Goal: Task Accomplishment & Management: Use online tool/utility

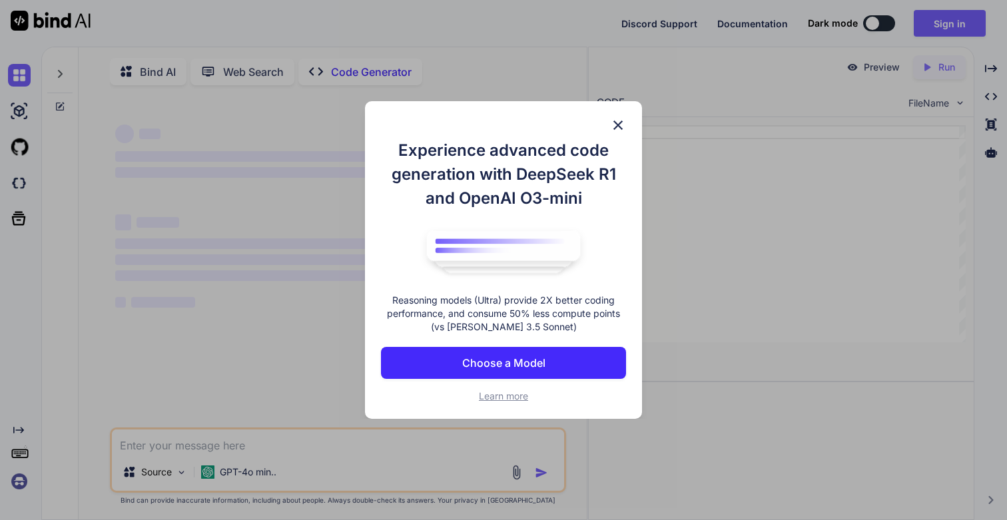
type textarea "x"
click at [622, 123] on img at bounding box center [618, 125] width 16 height 16
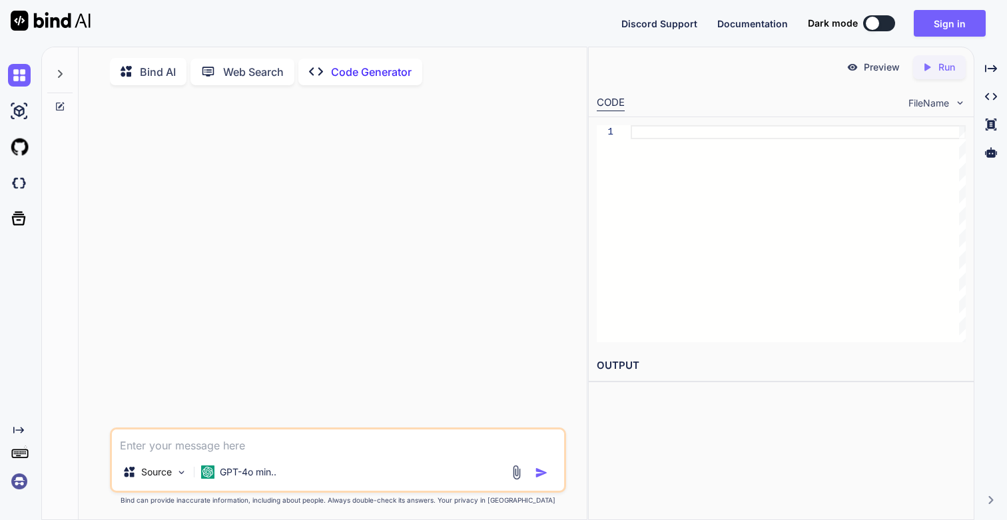
click at [23, 485] on img at bounding box center [19, 481] width 23 height 23
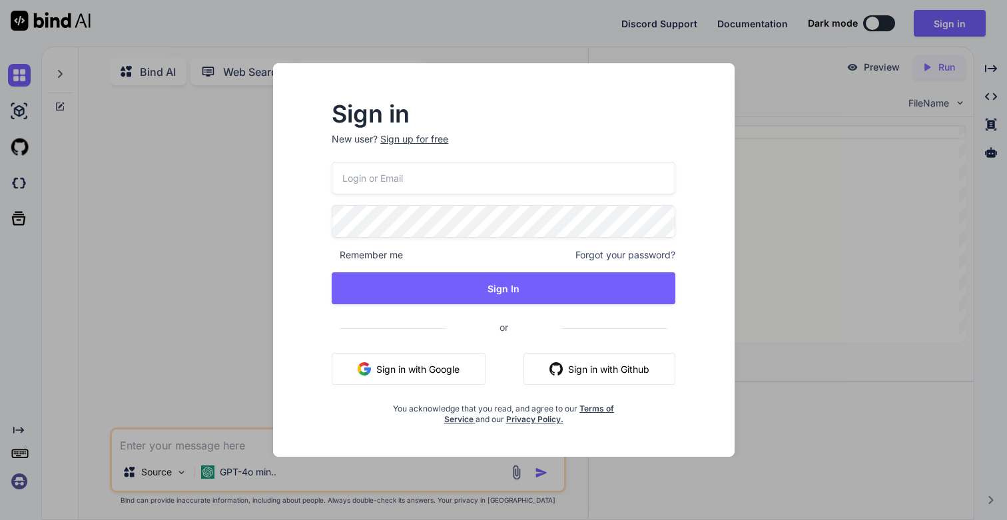
click at [424, 182] on input "email" at bounding box center [504, 178] width 344 height 33
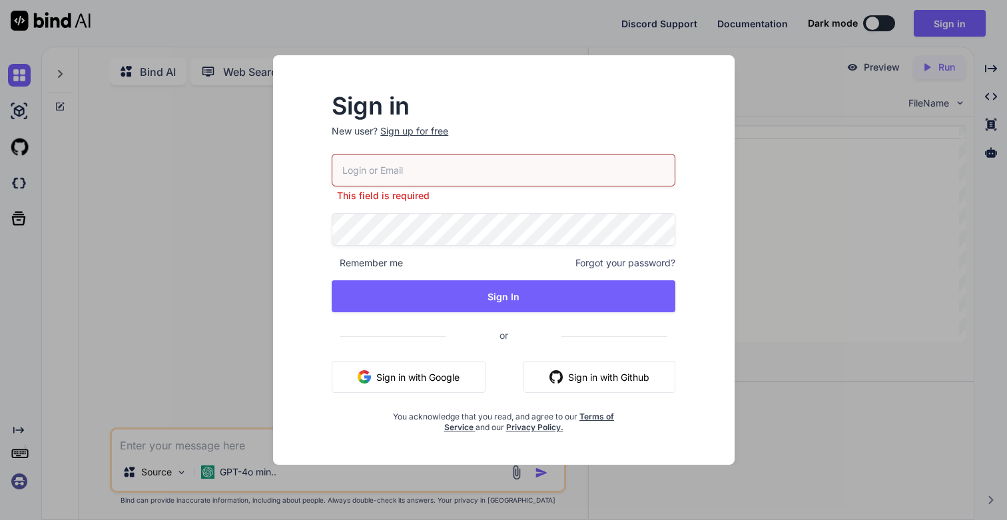
type input "[EMAIL_ADDRESS][DOMAIN_NAME]"
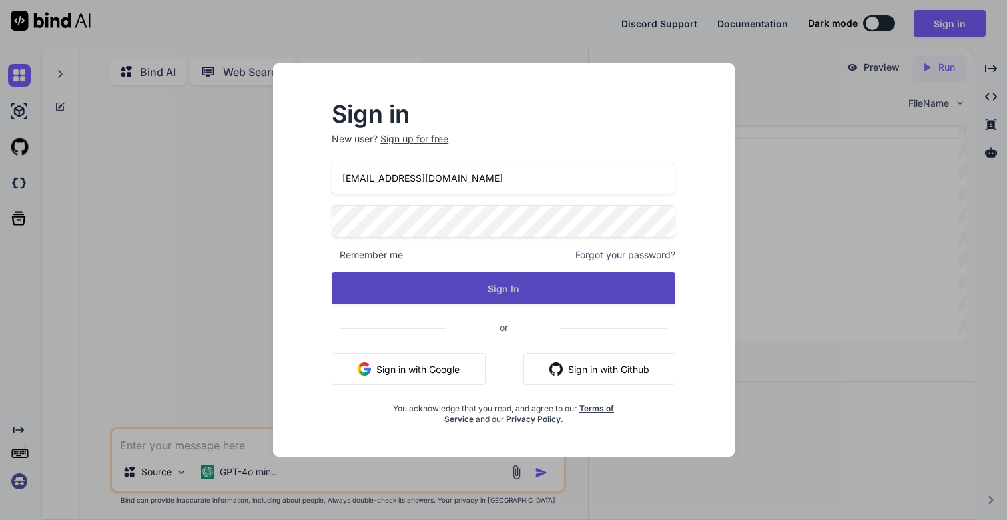
click at [453, 294] on button "Sign In" at bounding box center [504, 288] width 344 height 32
click at [496, 283] on button "Sign In" at bounding box center [504, 288] width 344 height 32
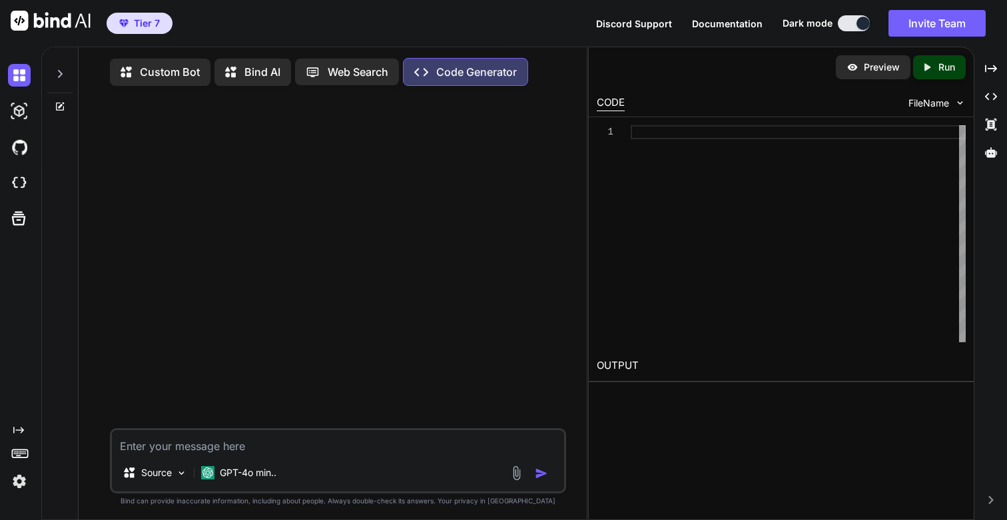
click at [60, 75] on icon at bounding box center [60, 74] width 5 height 8
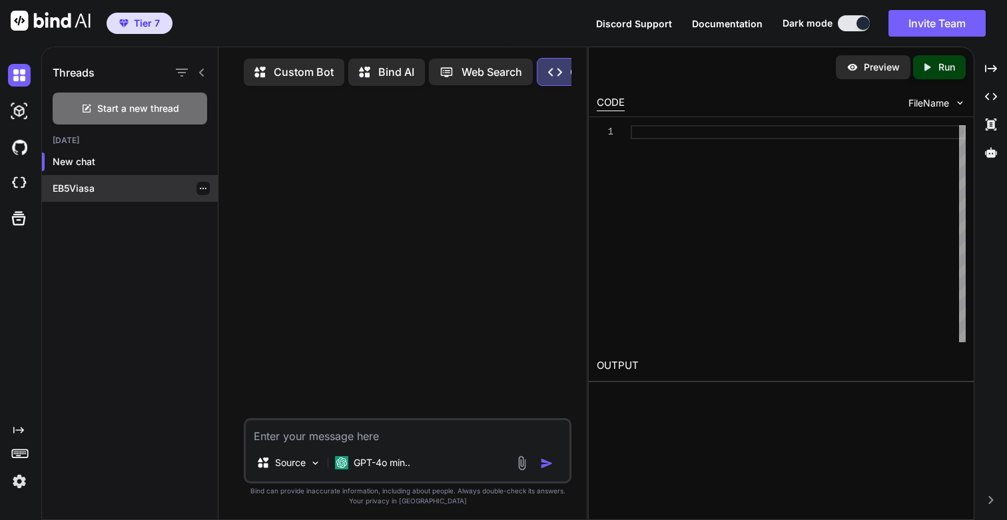
click at [85, 186] on p "EB5Viasa" at bounding box center [135, 188] width 165 height 13
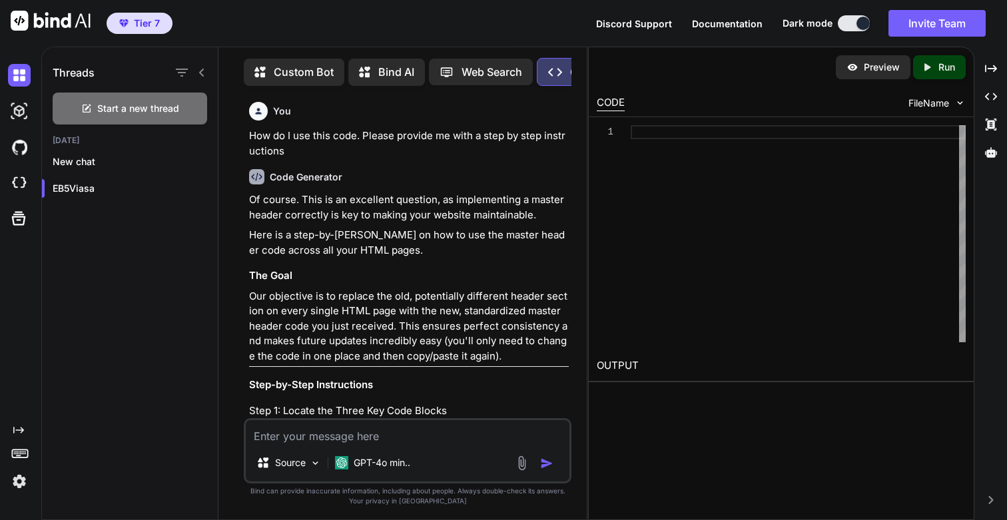
scroll to position [6, 0]
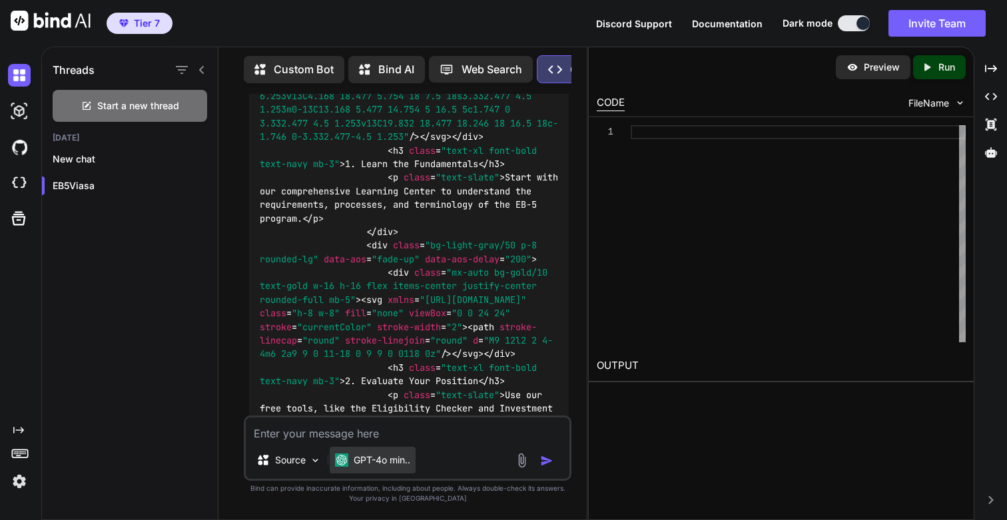
click at [386, 460] on p "GPT-4o min.." at bounding box center [382, 460] width 57 height 13
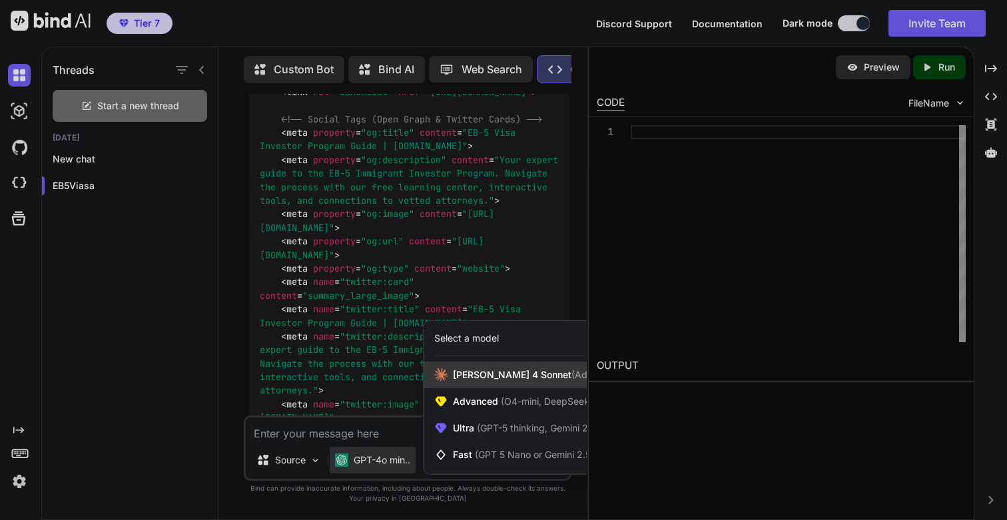
scroll to position [38407, 0]
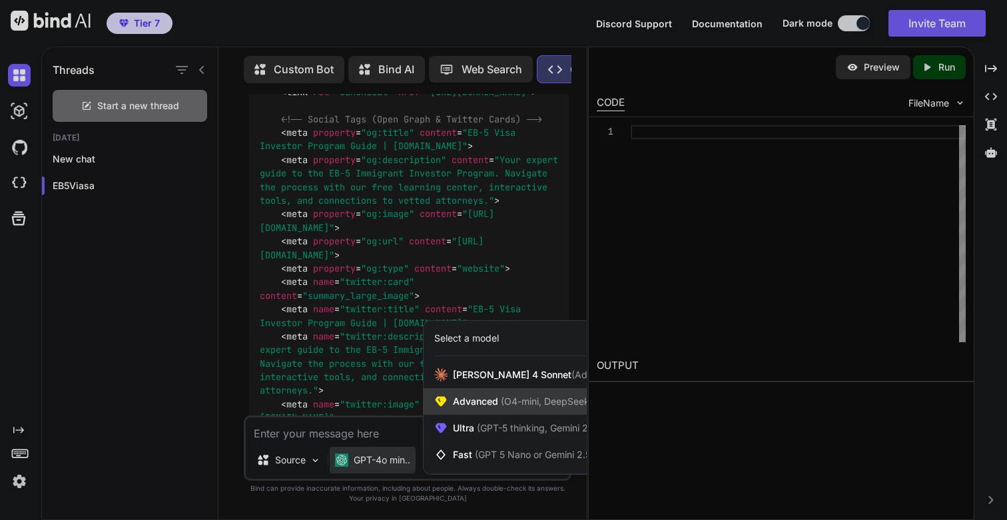
click at [474, 404] on span "Advanced (O4-mini, DeepSeek R1)" at bounding box center [529, 401] width 153 height 13
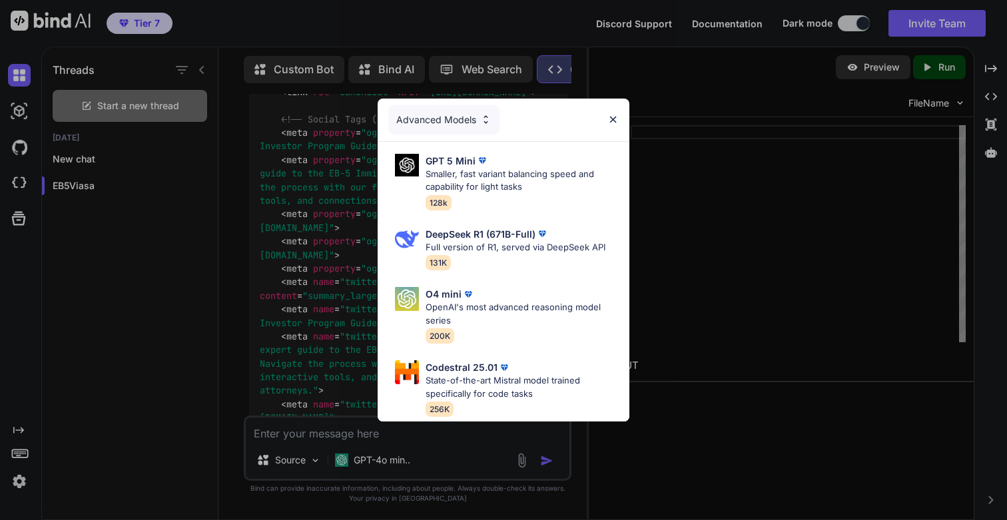
click at [468, 110] on div "Advanced Models" at bounding box center [443, 119] width 111 height 29
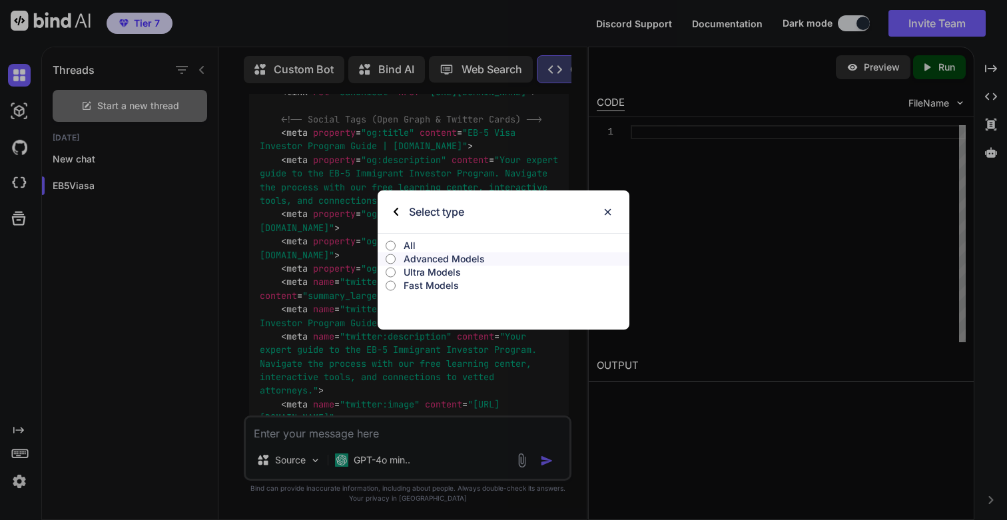
click at [393, 245] on input "All" at bounding box center [391, 245] width 10 height 11
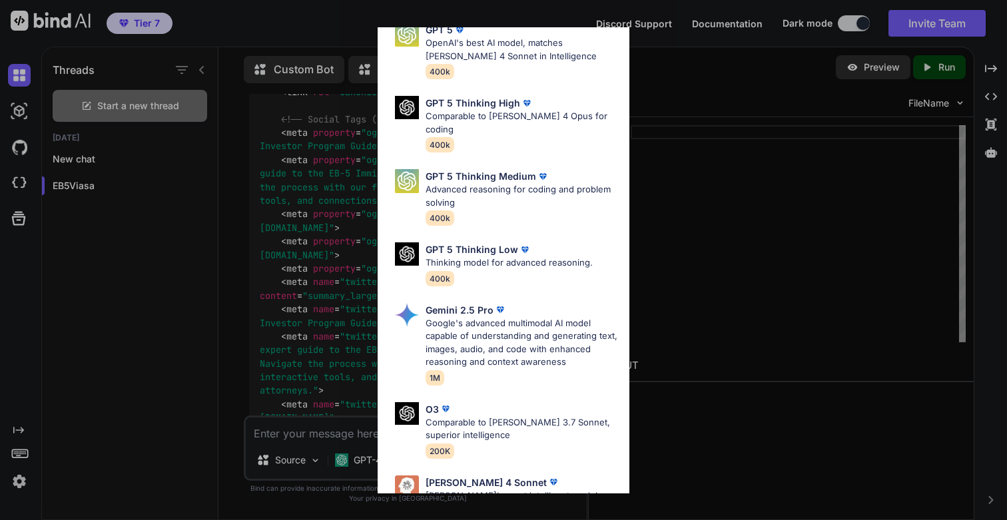
scroll to position [341, 0]
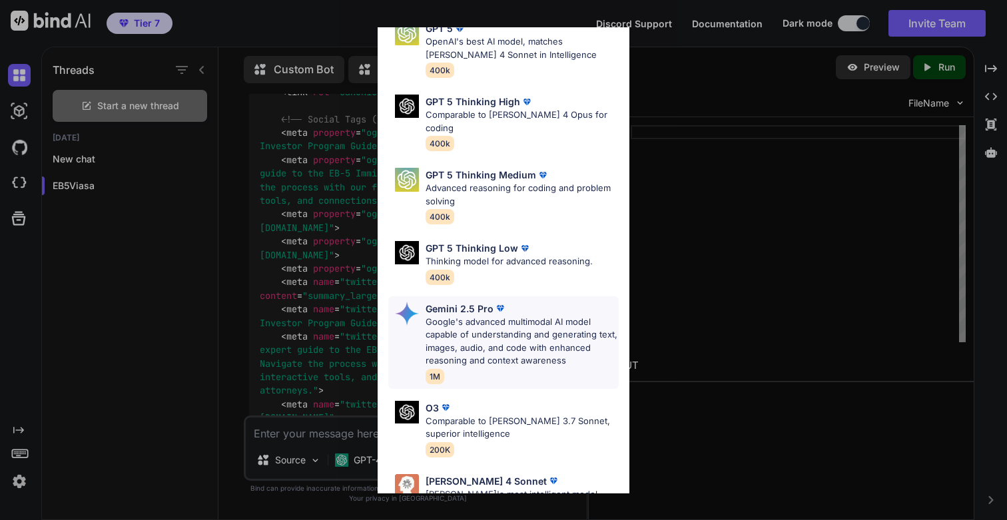
click at [493, 316] on p "Google's advanced multimodal AI model capable of understanding and generating t…" at bounding box center [522, 342] width 193 height 52
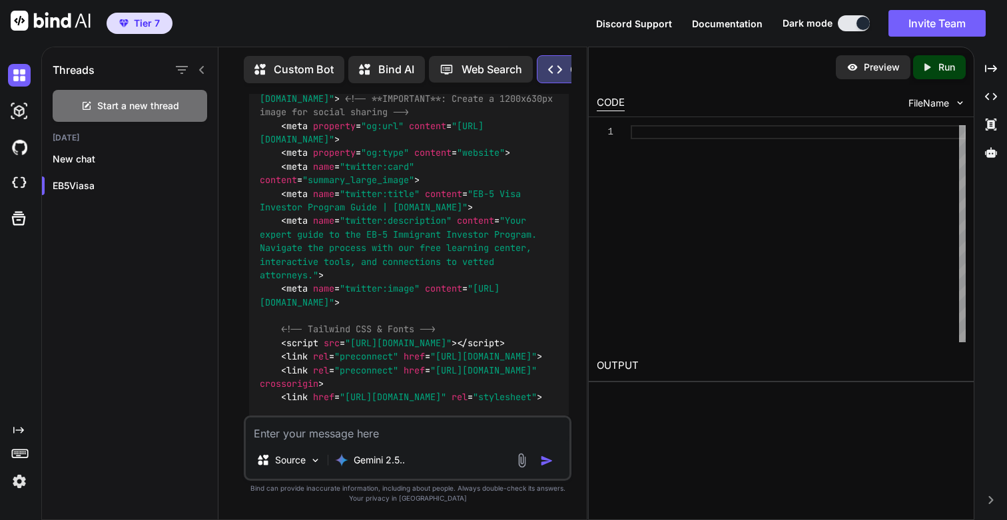
scroll to position [28030, 0]
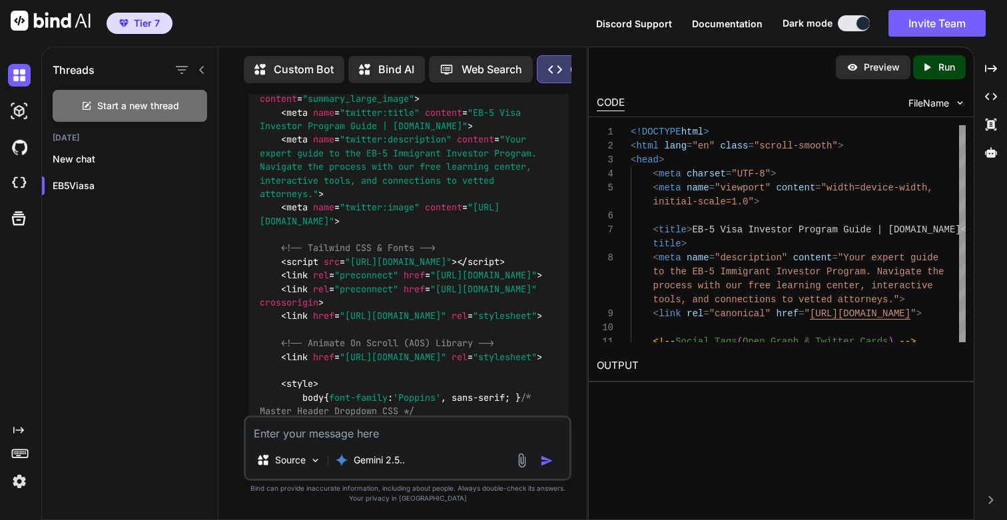
click at [936, 67] on icon "Created with Pixso." at bounding box center [929, 67] width 17 height 12
click at [658, 398] on link "[URL][DOMAIN_NAME]" at bounding box center [651, 397] width 108 height 13
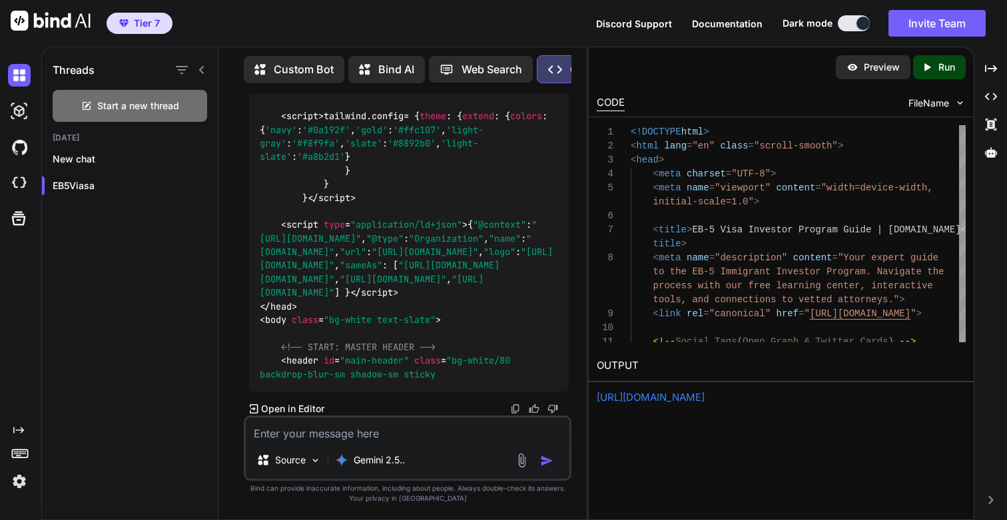
scroll to position [39459, 0]
click at [941, 65] on p "Run" at bounding box center [946, 67] width 17 height 13
click at [671, 398] on link "[URL][DOMAIN_NAME]" at bounding box center [651, 397] width 108 height 13
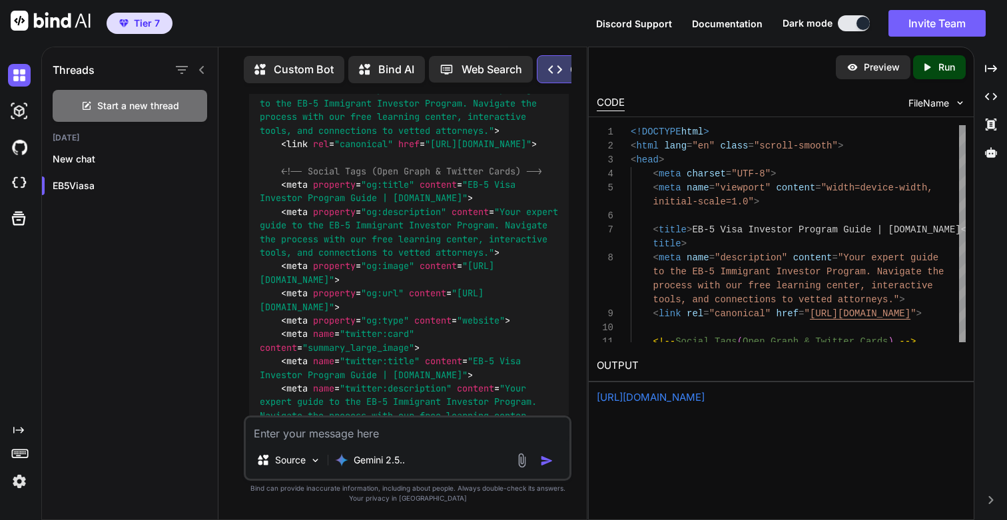
scroll to position [38350, 0]
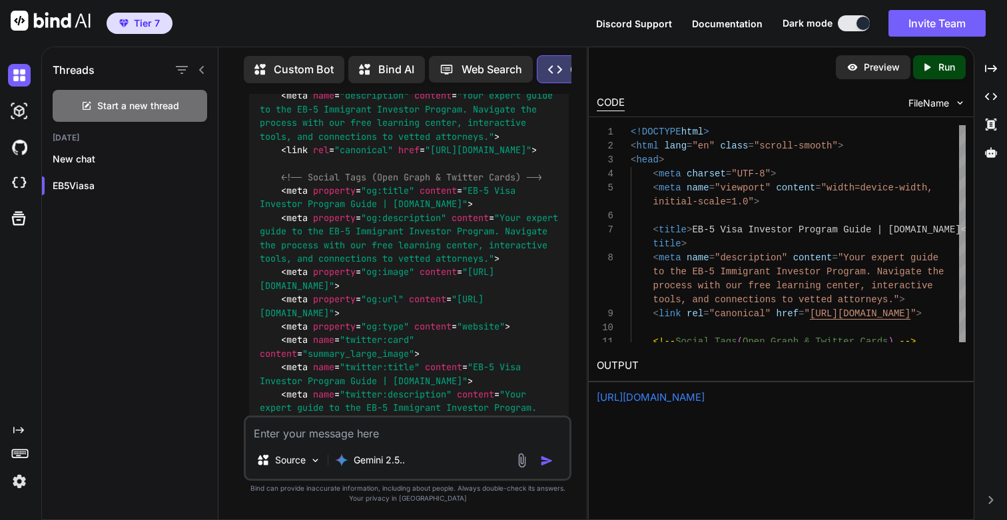
drag, startPoint x: 252, startPoint y: 193, endPoint x: 565, endPoint y: 210, distance: 314.1
copy p "This is great, before we finalize this code lets make sure this is most optimiz…"
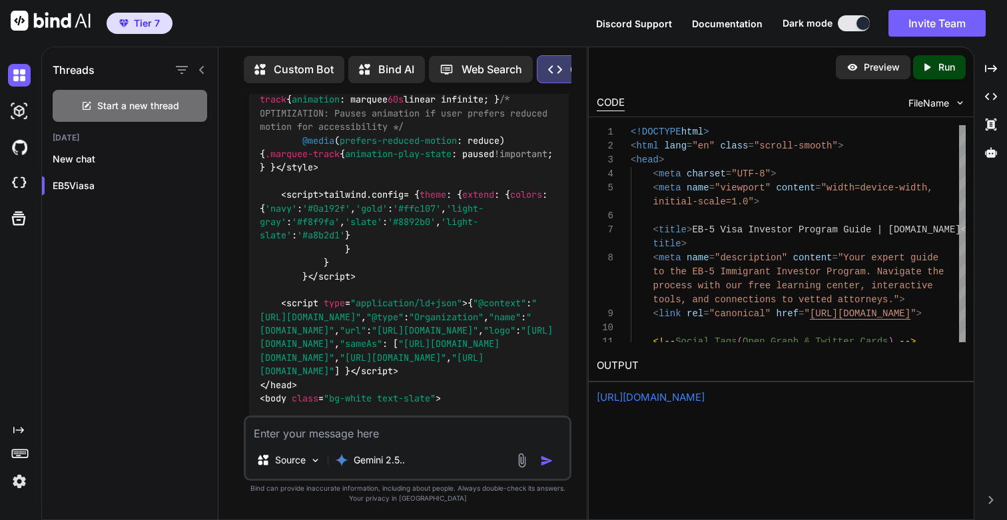
scroll to position [39429, 0]
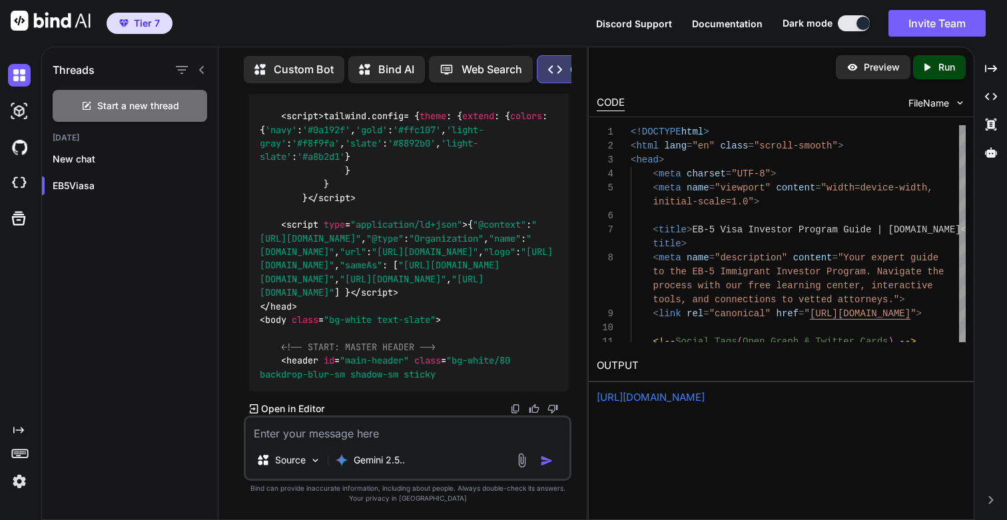
click at [275, 434] on textarea at bounding box center [408, 430] width 324 height 24
paste textarea "This is great, before we finalize this code lets make sure this is most optimiz…"
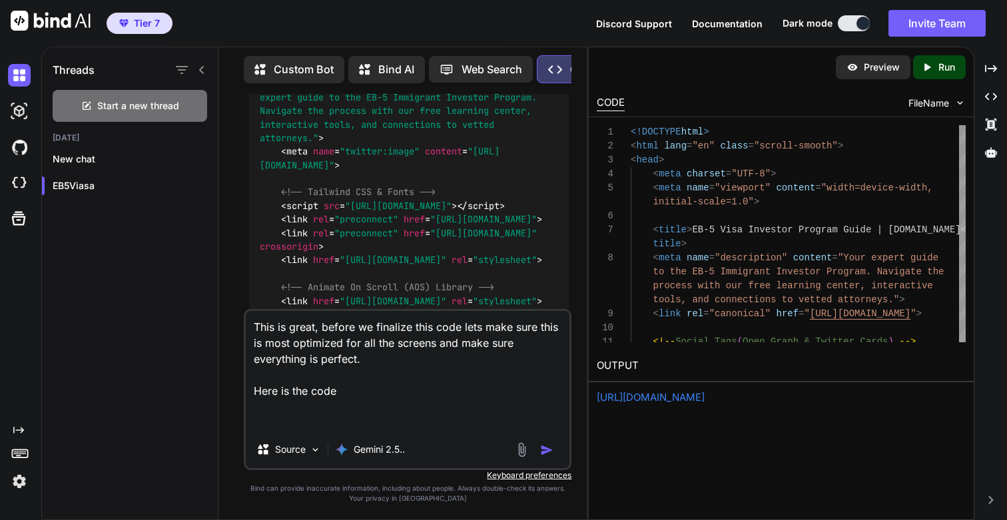
scroll to position [28038, 0]
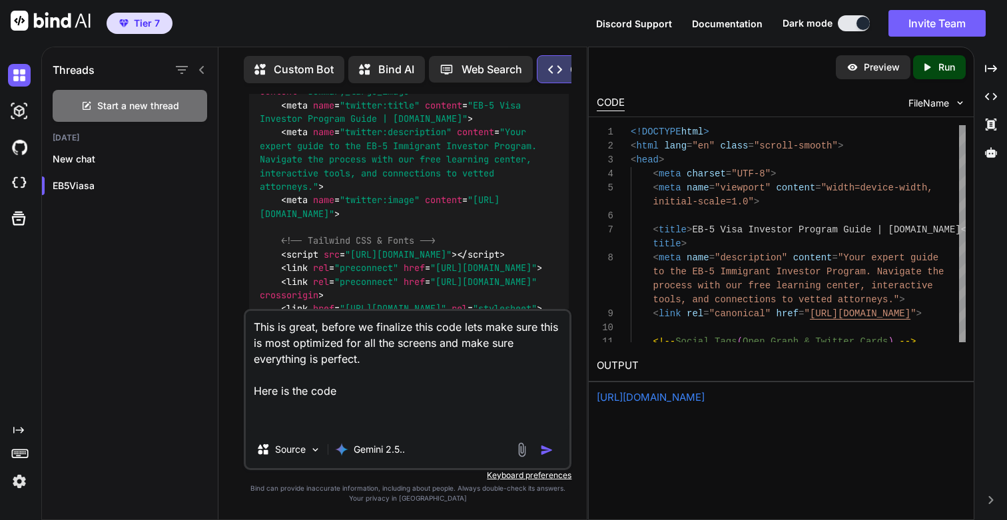
click at [378, 392] on textarea "This is great, before we finalize this code lets make sure this is most optimiz…" at bounding box center [408, 371] width 324 height 120
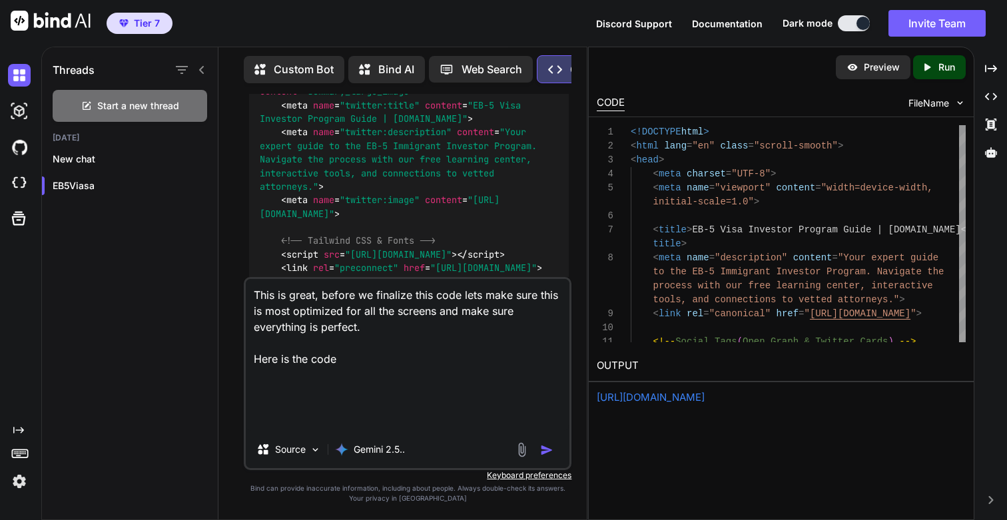
paste textarea "<!DOCTYPE html> <html lang="en" class="scroll-smooth"> <head> <meta charset="UT…"
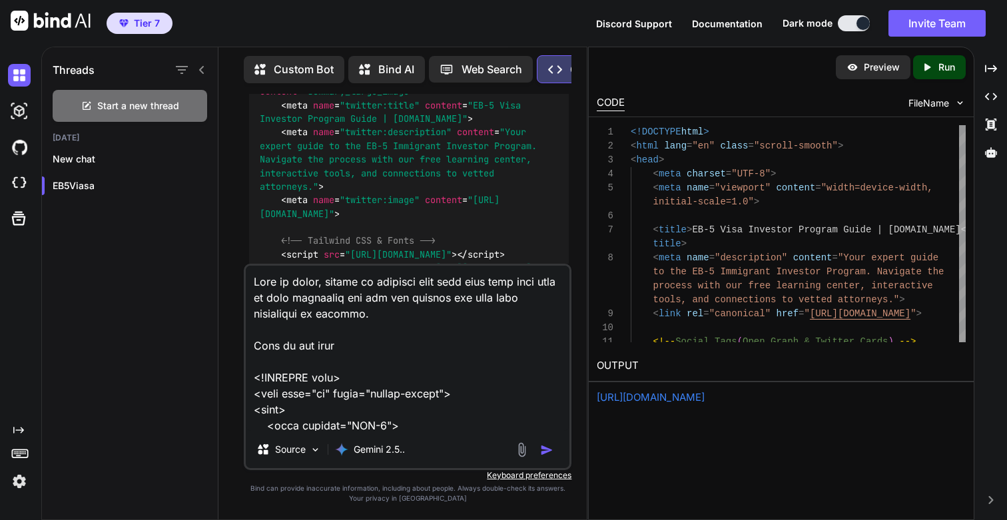
scroll to position [25, 0]
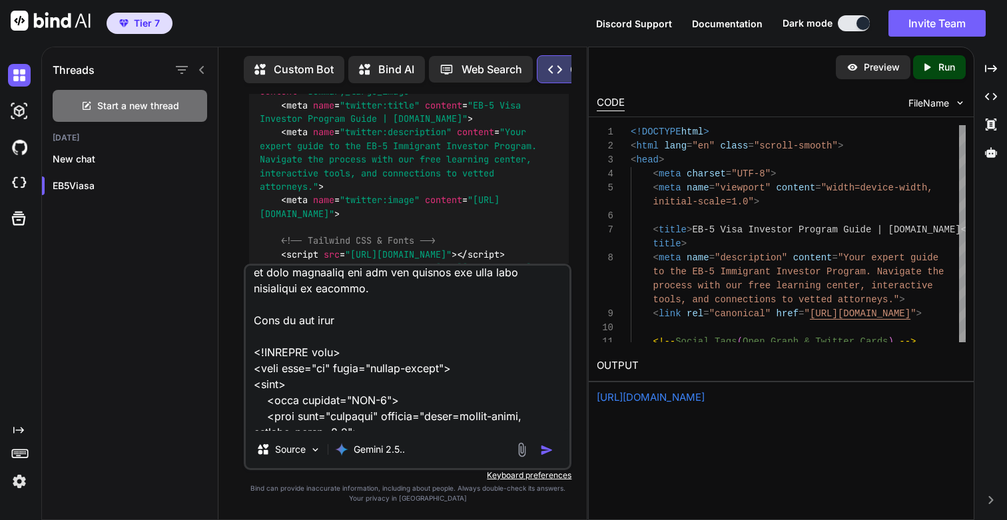
click at [378, 320] on textarea at bounding box center [408, 348] width 324 height 165
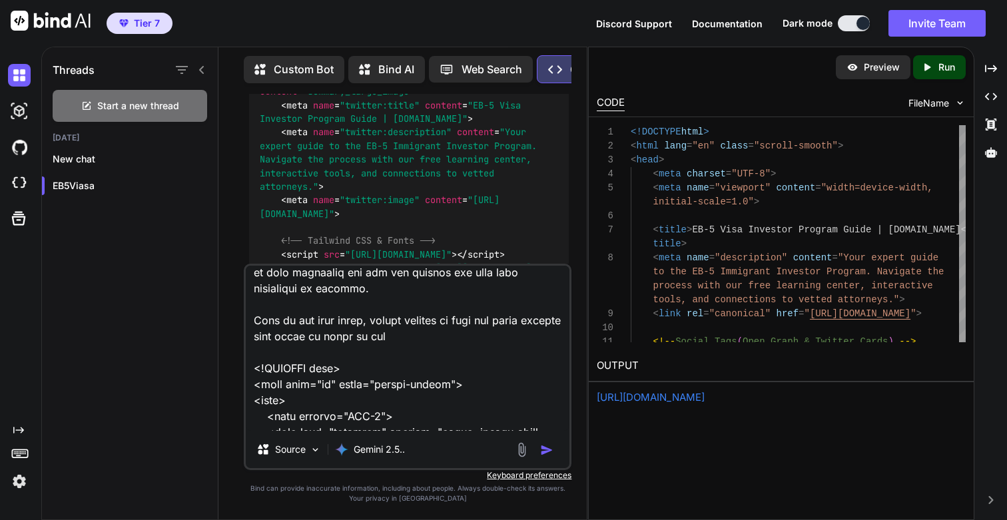
type textarea "This is great, before we finalize this code lets make sure this is most optimiz…"
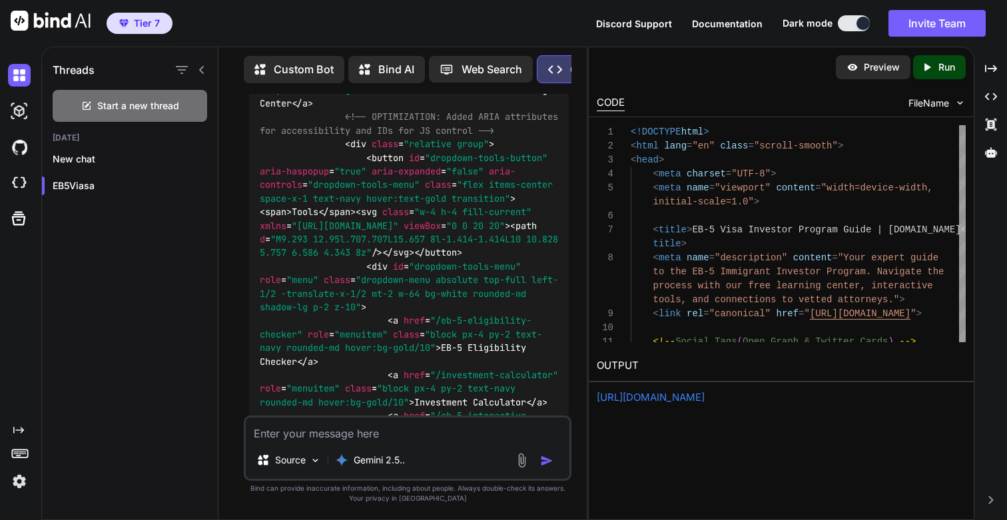
scroll to position [47523, 0]
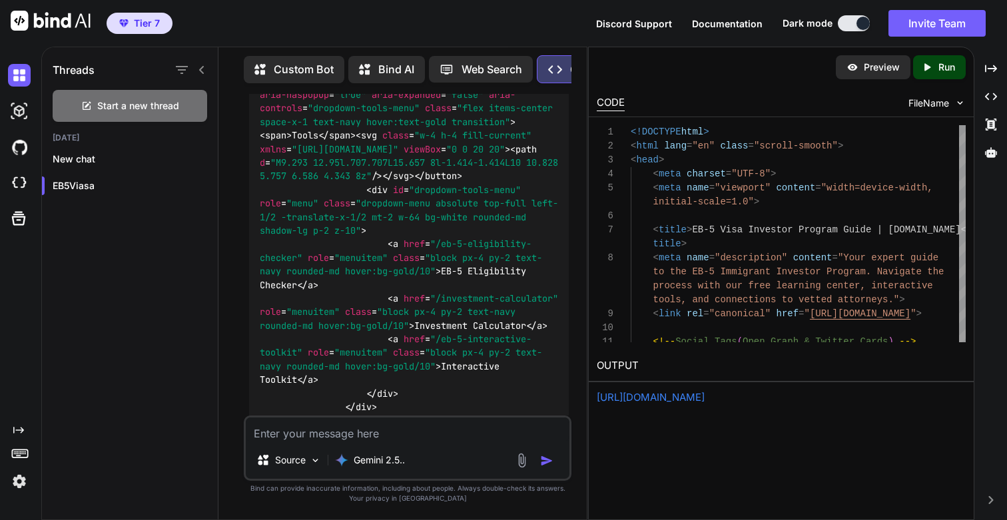
click at [941, 57] on div "Created with Pixso. Run" at bounding box center [939, 67] width 53 height 24
click at [655, 405] on div "[URL][DOMAIN_NAME]" at bounding box center [781, 397] width 369 height 15
click at [671, 401] on link "[URL][DOMAIN_NAME]" at bounding box center [651, 397] width 108 height 13
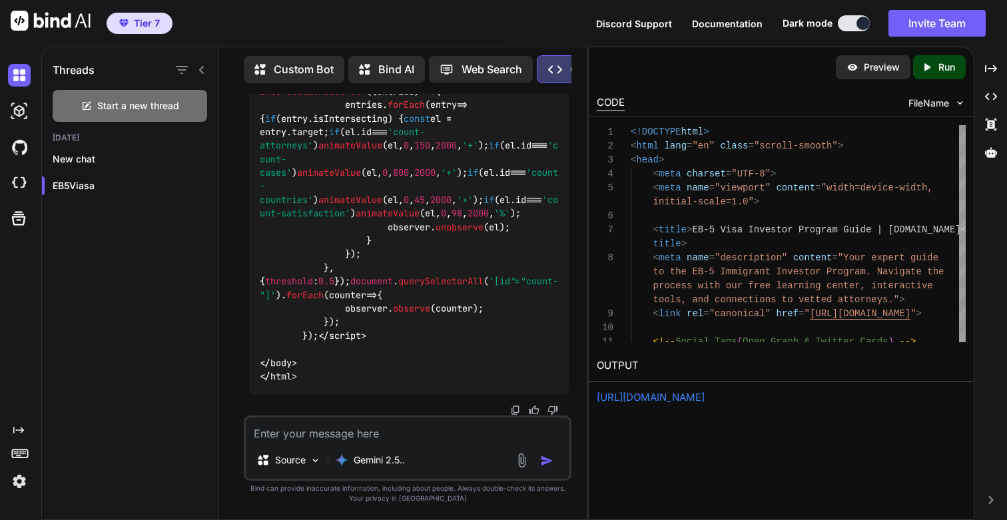
scroll to position [58113, 0]
click at [316, 428] on textarea at bounding box center [408, 430] width 324 height 24
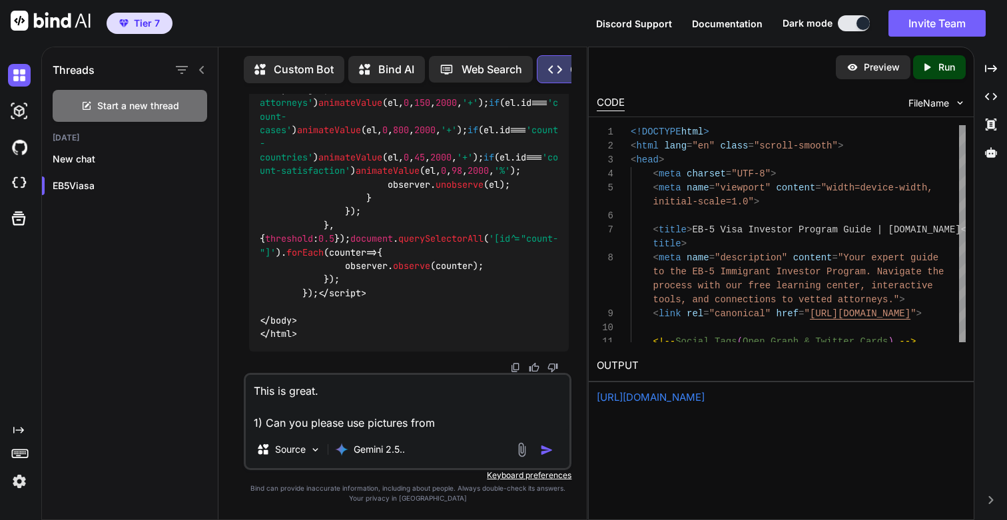
paste textarea "[URL][DOMAIN_NAME]"
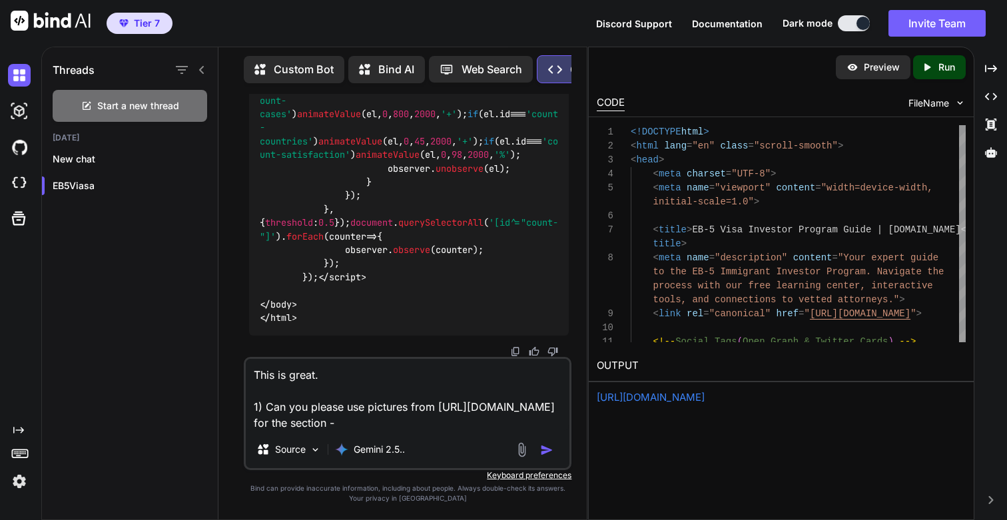
paste textarea "<!-- 5. Learning Center CTA Section -->"
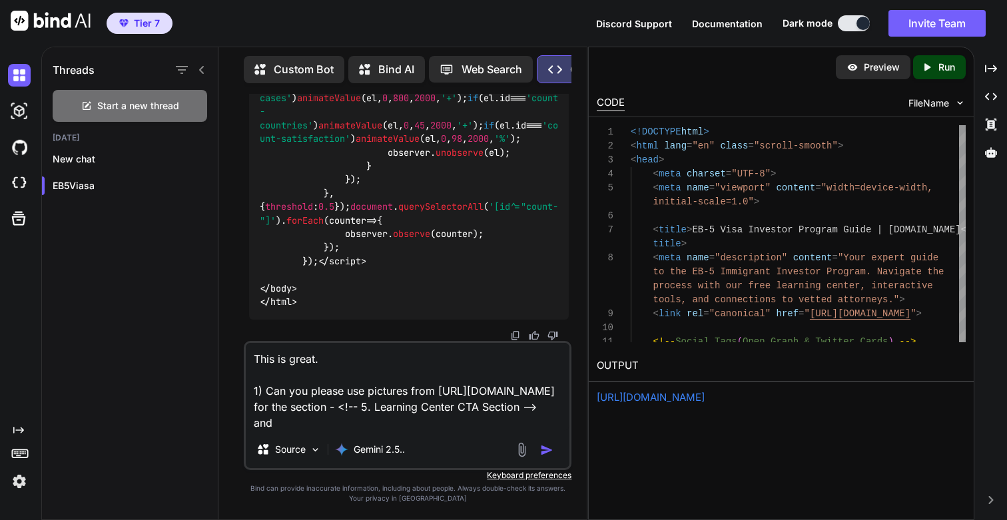
paste textarea "<!-- 6. Tools CTA Section -->"
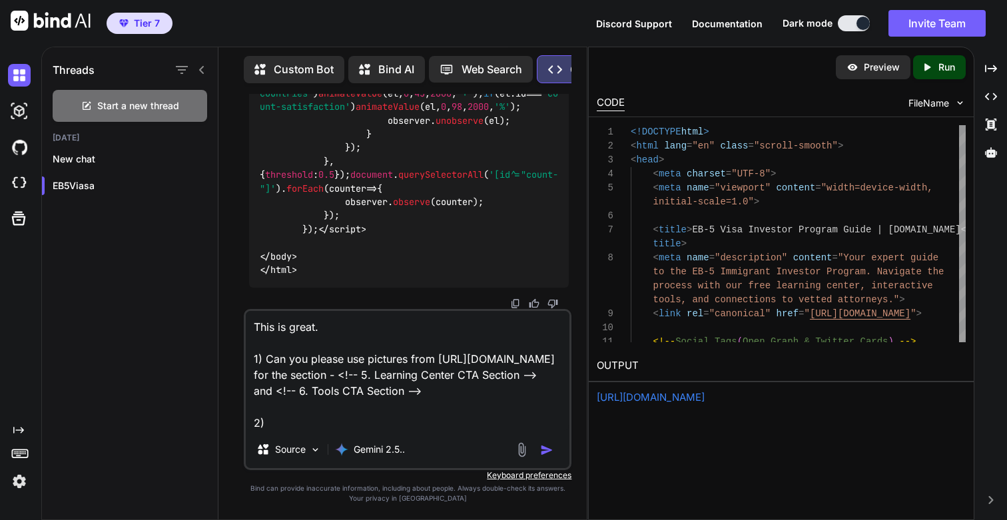
click at [339, 376] on textarea "This is great. 1) Can you please use pictures from [URL][DOMAIN_NAME] for the s…" at bounding box center [408, 371] width 324 height 120
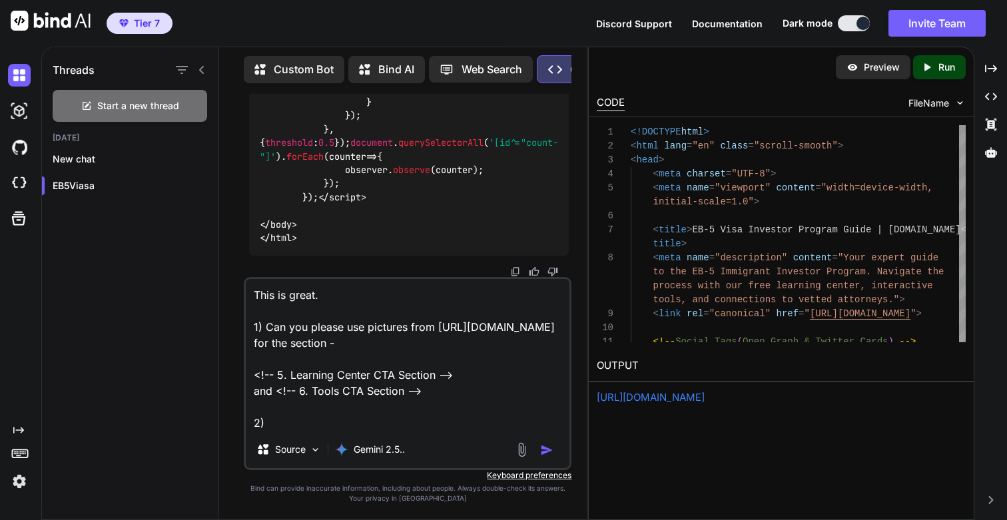
paste textarea "<!-- 2. "Featured In" Section -->"
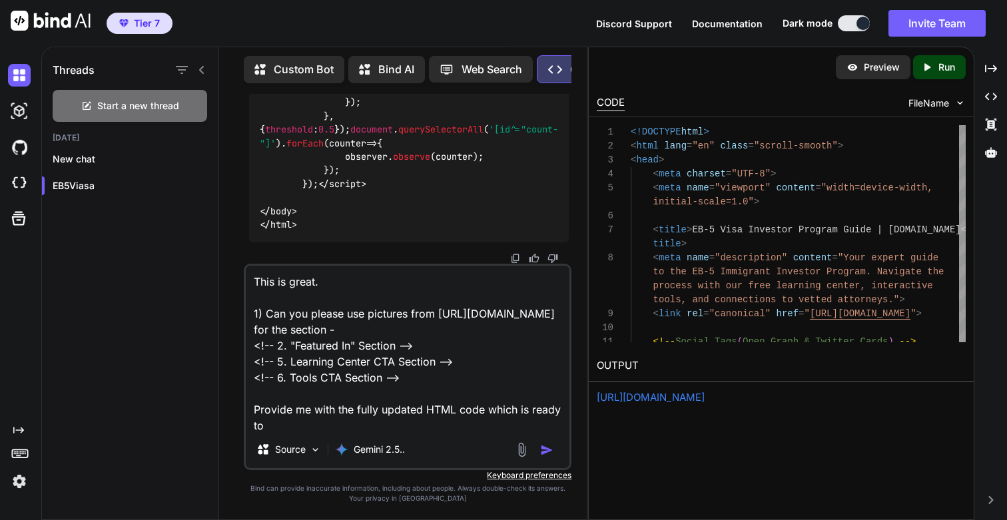
scroll to position [1, 0]
type textarea "This is great. 1) Can you please use pictures from [URL][DOMAIN_NAME] for the s…"
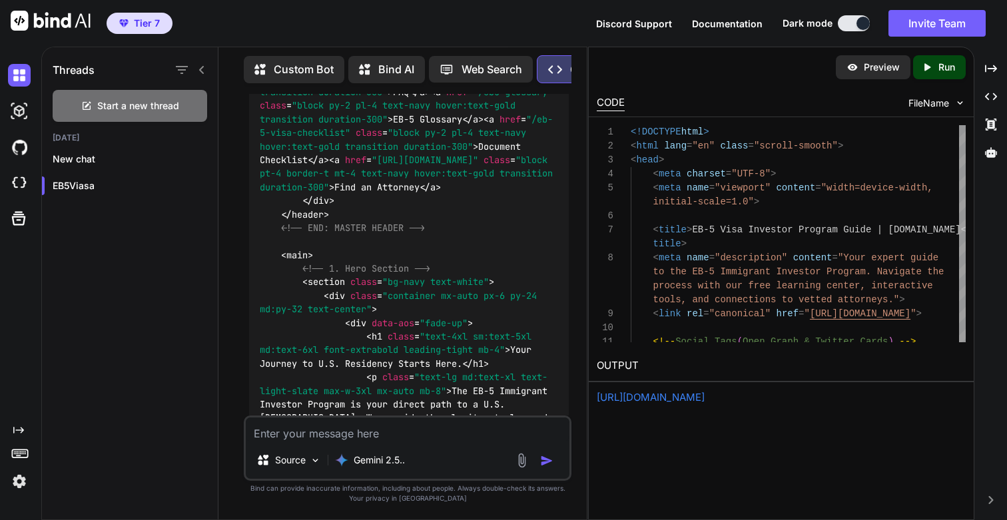
scroll to position [59053, 0]
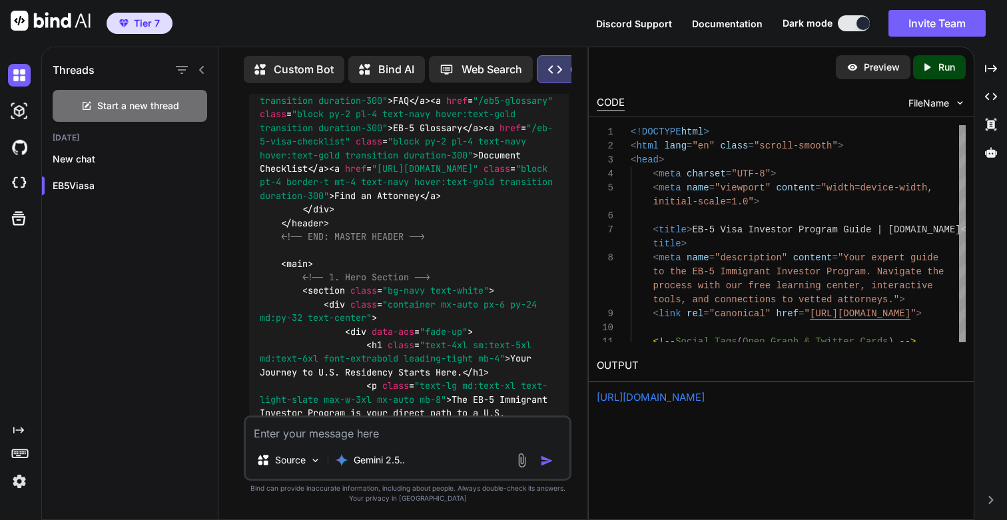
click at [937, 69] on icon "Created with Pixso." at bounding box center [929, 67] width 17 height 12
click at [705, 400] on link "[URL][DOMAIN_NAME]" at bounding box center [651, 397] width 108 height 13
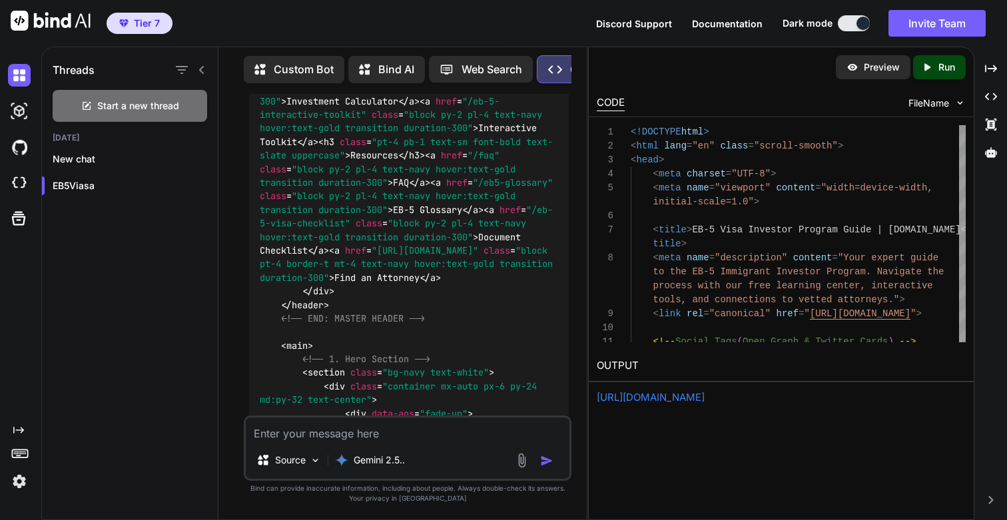
scroll to position [58968, 0]
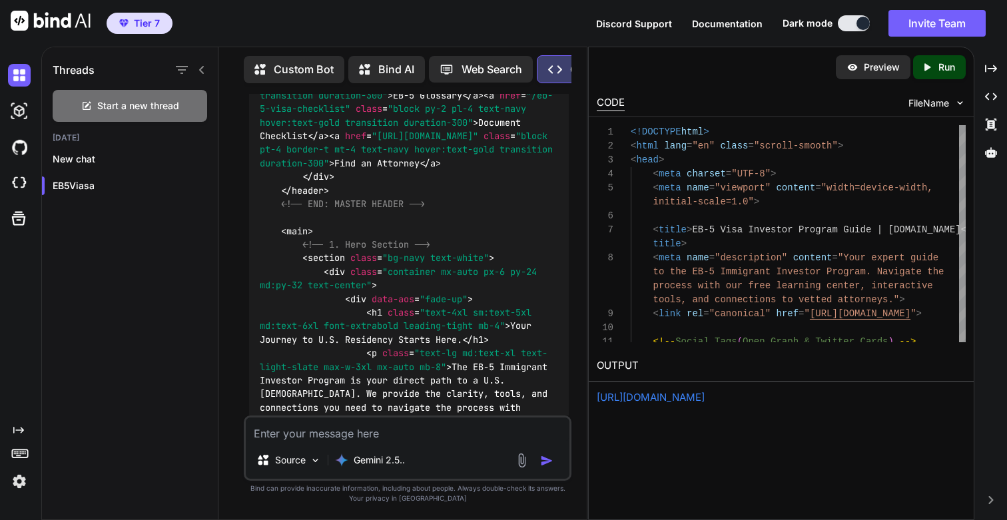
scroll to position [59107, 0]
